Goal: Transaction & Acquisition: Purchase product/service

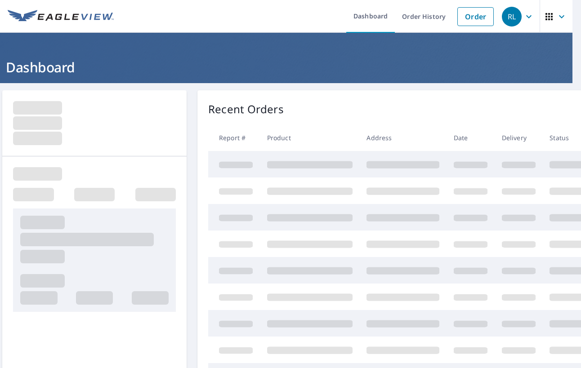
scroll to position [0, 10]
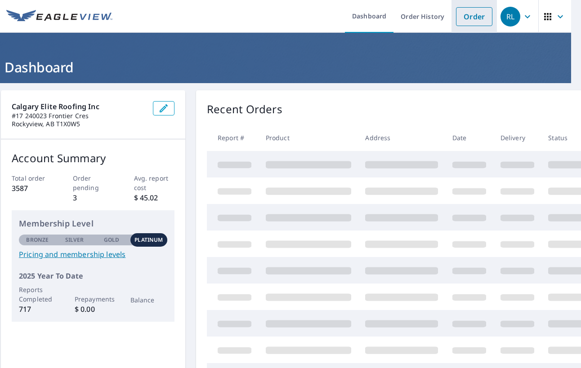
click at [479, 16] on link "Order" at bounding box center [474, 16] width 36 height 19
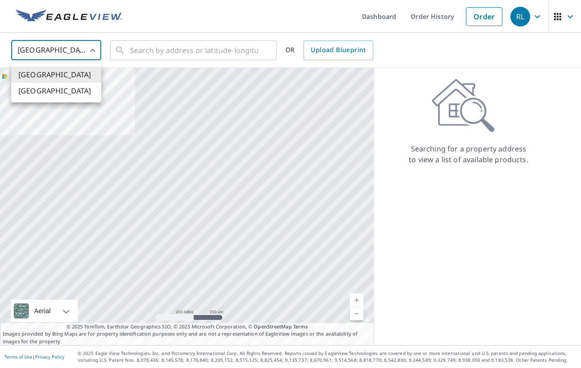
click at [73, 54] on body "RL RL Dashboard Order History Order RL United States US ​ ​ OR Upload Blueprint…" at bounding box center [290, 184] width 581 height 368
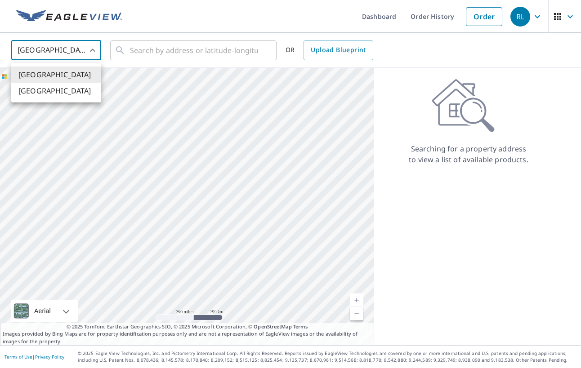
click at [70, 95] on li "[GEOGRAPHIC_DATA]" at bounding box center [56, 91] width 90 height 16
type input "CA"
click at [167, 50] on input "text" at bounding box center [194, 50] width 128 height 25
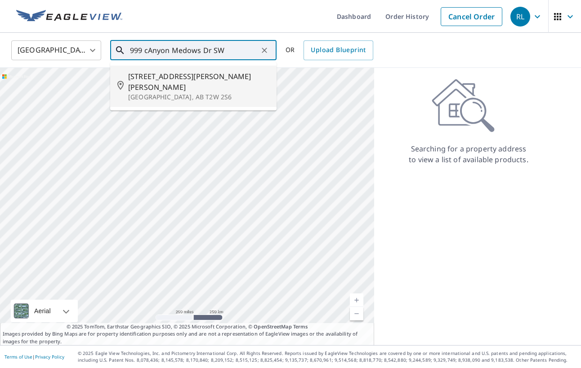
click at [170, 93] on p "[GEOGRAPHIC_DATA], AB T2W 2S6" at bounding box center [198, 97] width 141 height 9
type input "[STREET_ADDRESS][PERSON_NAME]"
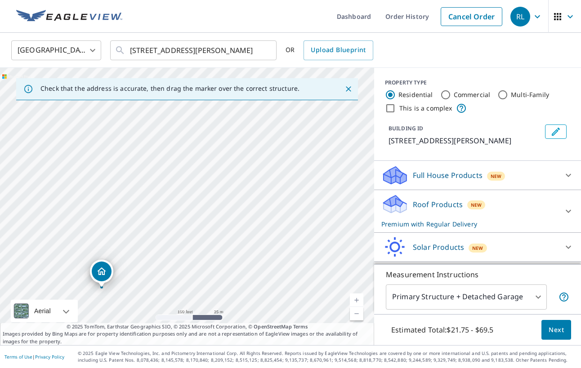
drag, startPoint x: 189, startPoint y: 181, endPoint x: 102, endPoint y: 274, distance: 127.0
drag, startPoint x: 188, startPoint y: 189, endPoint x: 184, endPoint y: 195, distance: 7.5
drag, startPoint x: 295, startPoint y: 153, endPoint x: 282, endPoint y: 193, distance: 42.1
click at [280, 207] on div "[STREET_ADDRESS]" at bounding box center [187, 207] width 374 height 278
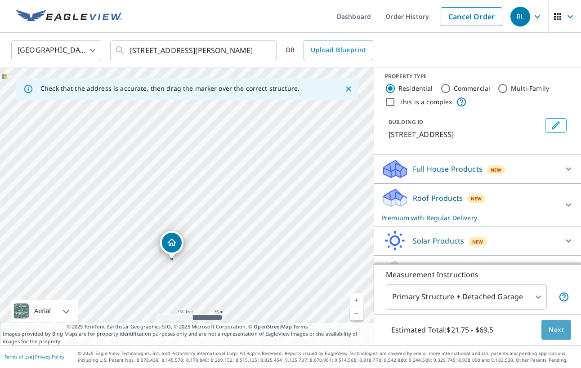
click at [556, 331] on span "Next" at bounding box center [556, 330] width 15 height 11
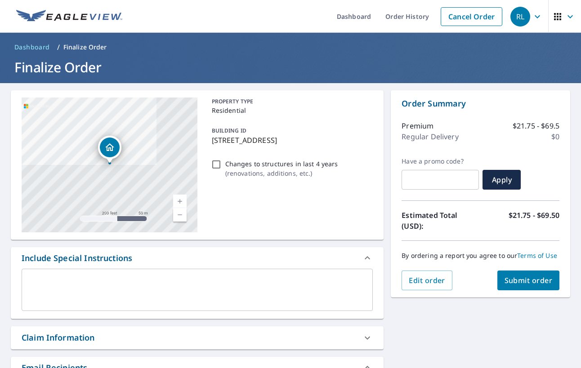
scroll to position [9, 0]
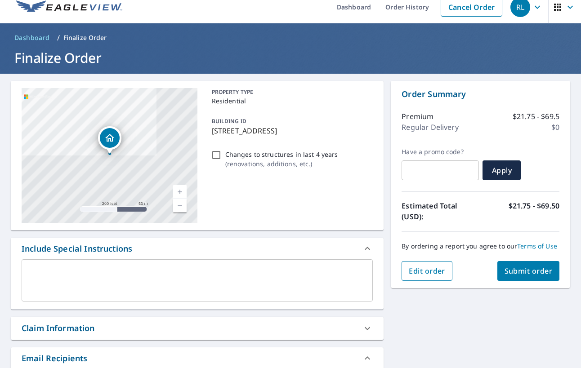
click at [425, 270] on span "Edit order" at bounding box center [427, 271] width 36 height 10
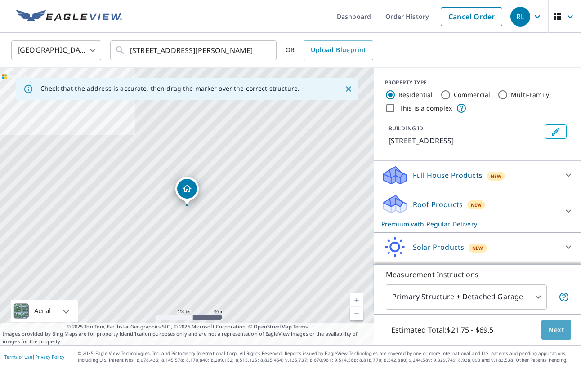
click at [560, 333] on span "Next" at bounding box center [556, 330] width 15 height 11
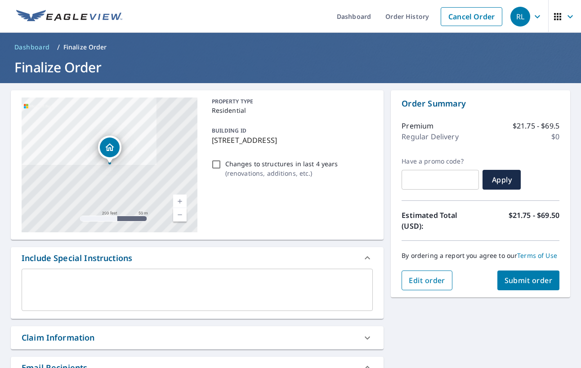
click at [430, 279] on span "Edit order" at bounding box center [427, 281] width 36 height 10
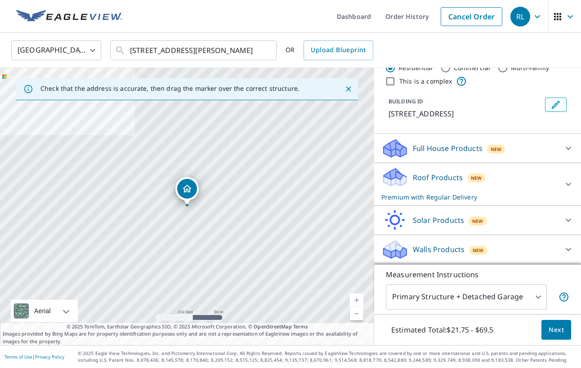
click at [529, 152] on div "Full House Products New" at bounding box center [469, 148] width 176 height 21
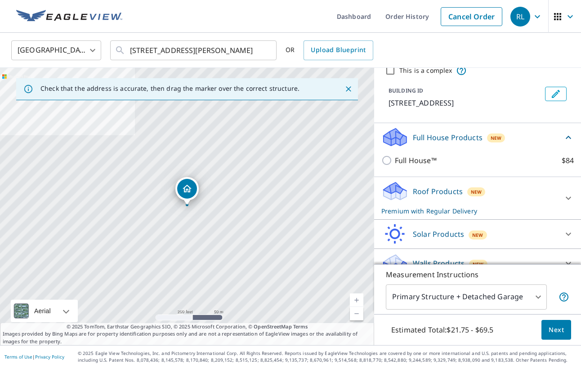
click at [529, 148] on div "Full House Products New" at bounding box center [472, 137] width 182 height 21
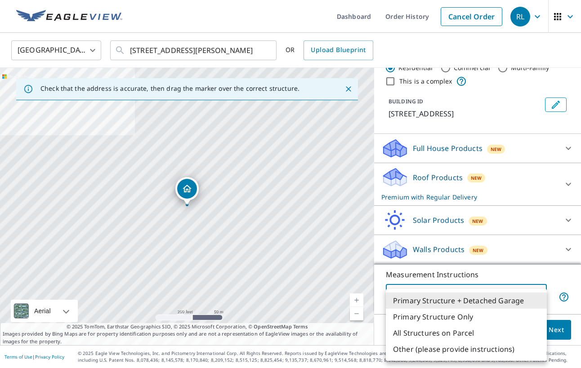
click at [537, 295] on body "RL RL Dashboard Order History Cancel Order RL Canada CA ​ [STREET_ADDRESS][PERS…" at bounding box center [290, 184] width 581 height 368
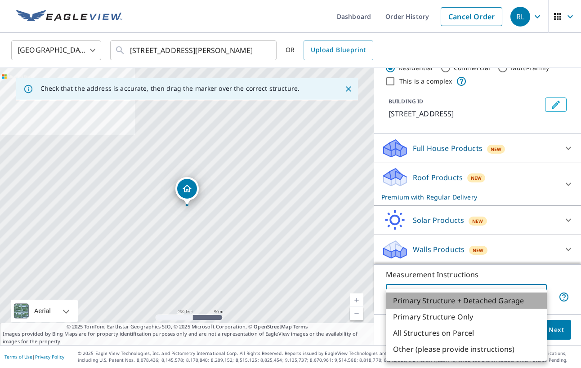
click at [537, 295] on li "Primary Structure + Detached Garage" at bounding box center [466, 301] width 161 height 16
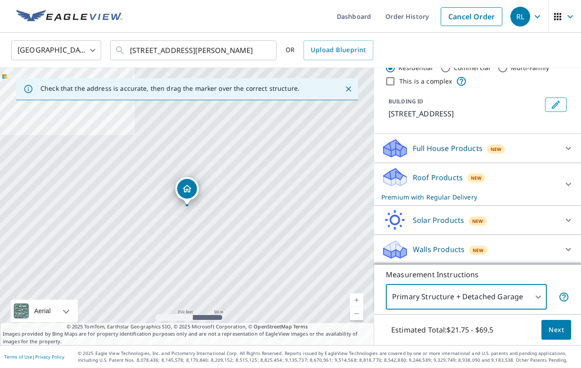
click at [485, 330] on p "Estimated Total: $21.75 - $69.5" at bounding box center [442, 330] width 117 height 20
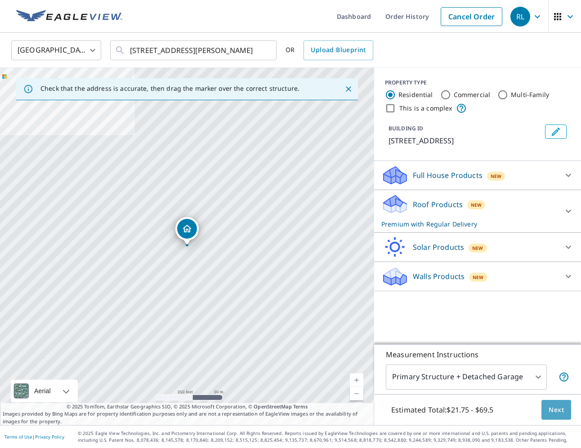
click at [557, 368] on span "Next" at bounding box center [556, 410] width 15 height 11
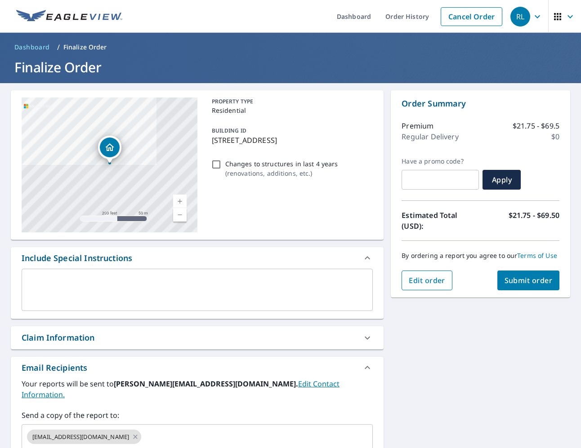
click at [435, 278] on span "Edit order" at bounding box center [427, 281] width 36 height 10
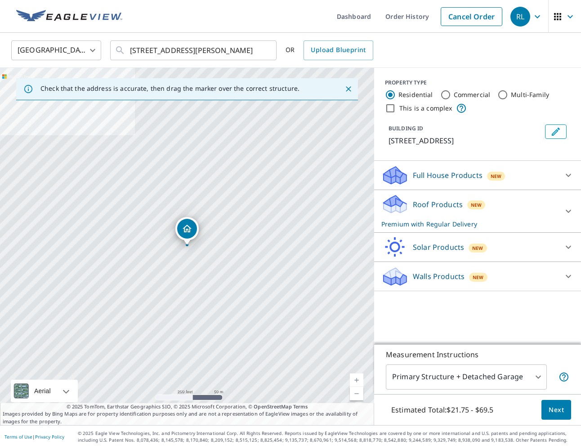
click at [550, 219] on div "Roof Products New Premium with Regular Delivery" at bounding box center [469, 211] width 176 height 35
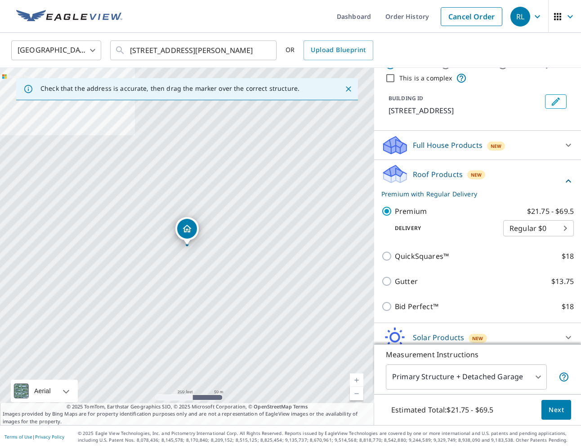
scroll to position [27, 0]
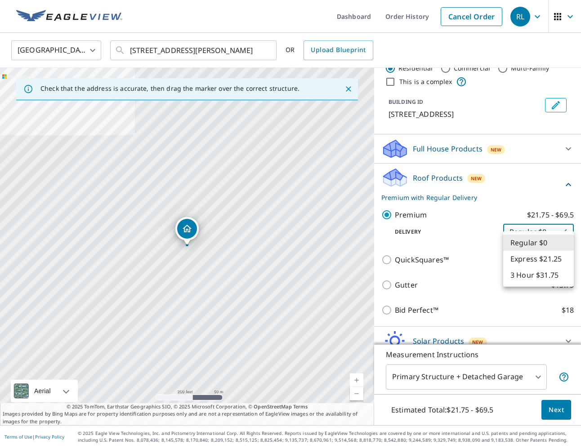
click at [557, 240] on body "RL RL Dashboard Order History Cancel Order RL Canada CA ​ [STREET_ADDRESS][PERS…" at bounding box center [290, 224] width 581 height 448
click at [548, 274] on li "3 Hour $31.75" at bounding box center [538, 275] width 71 height 16
type input "7"
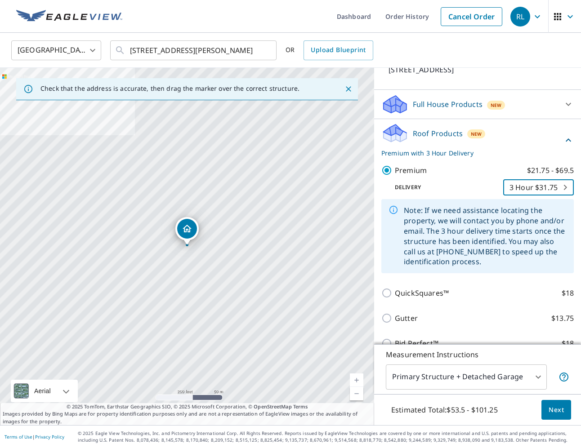
scroll to position [72, 0]
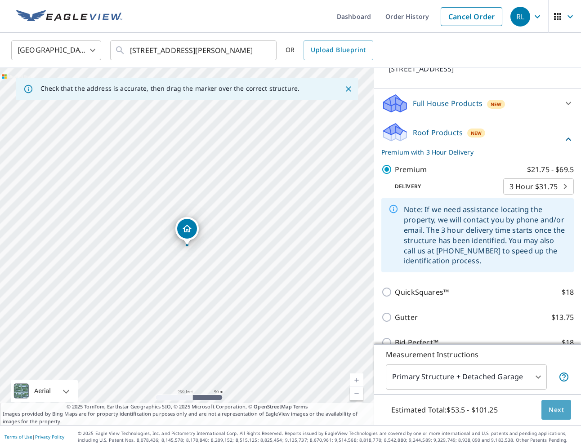
click at [556, 368] on span "Next" at bounding box center [556, 410] width 15 height 11
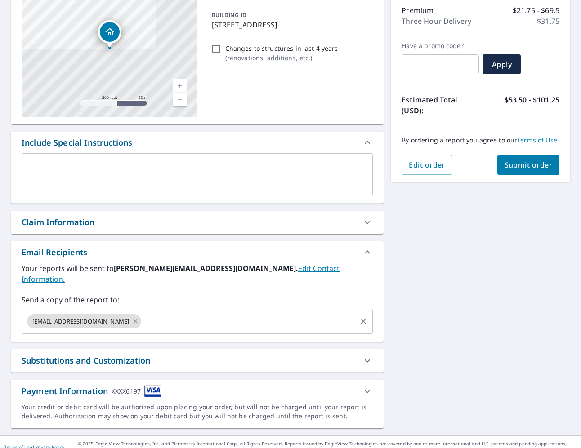
scroll to position [115, 0]
click at [517, 167] on span "Submit order" at bounding box center [529, 166] width 48 height 10
checkbox input "true"
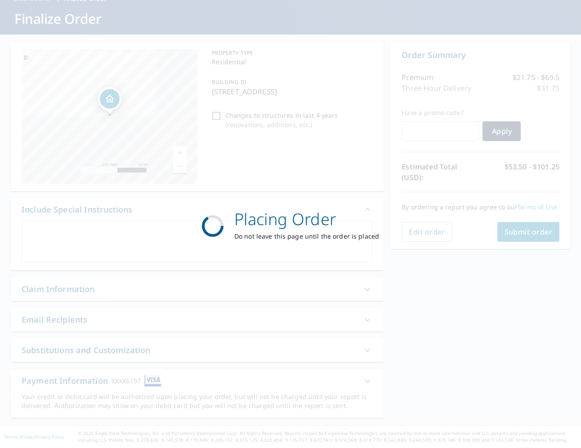
scroll to position [49, 0]
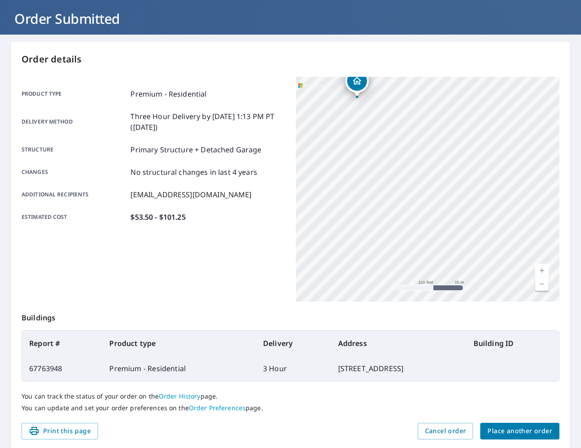
click at [522, 368] on span "Place another order" at bounding box center [520, 431] width 65 height 11
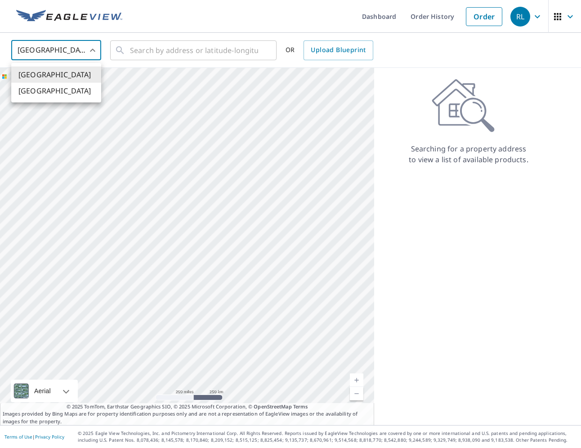
click at [92, 54] on body "RL RL Dashboard Order History Order RL United States US ​ ​ OR Upload Blueprint…" at bounding box center [290, 224] width 581 height 448
click at [74, 90] on li "[GEOGRAPHIC_DATA]" at bounding box center [56, 91] width 90 height 16
type input "CA"
click at [152, 53] on input "text" at bounding box center [194, 50] width 128 height 25
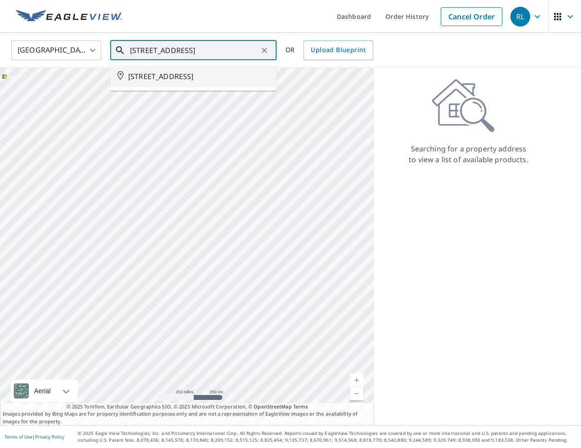
click at [256, 76] on span "[STREET_ADDRESS]" at bounding box center [198, 76] width 141 height 11
type input "[STREET_ADDRESS]"
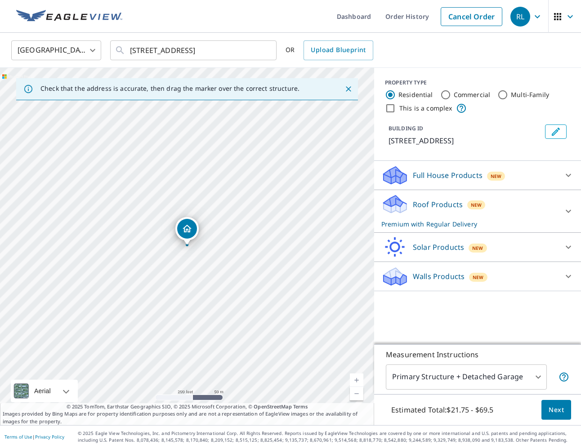
click at [511, 225] on div "Roof Products New Premium with Regular Delivery" at bounding box center [469, 211] width 176 height 35
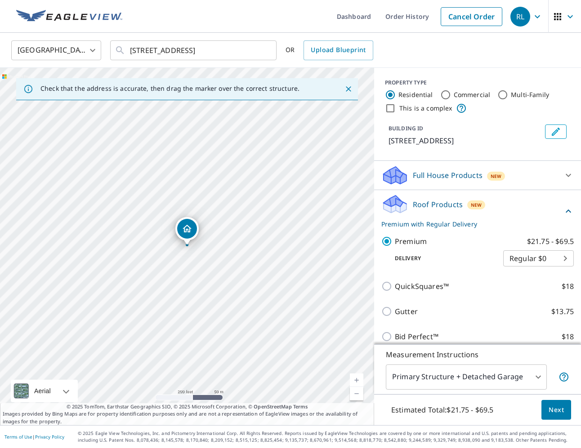
click at [558, 368] on span "Next" at bounding box center [556, 410] width 15 height 11
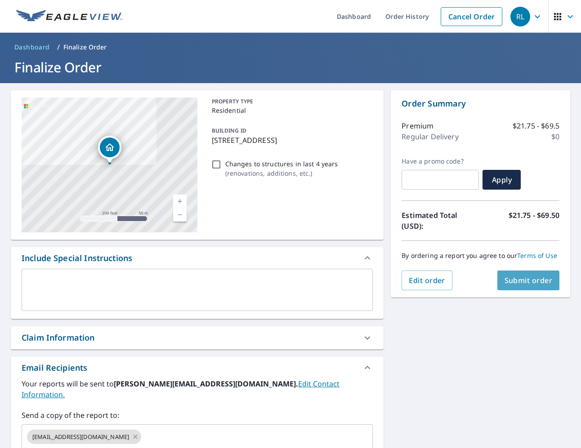
click at [535, 276] on span "Submit order" at bounding box center [529, 281] width 48 height 10
checkbox input "true"
